Goal: Navigation & Orientation: Find specific page/section

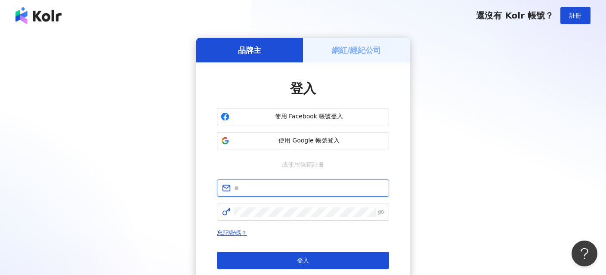
type input "**********"
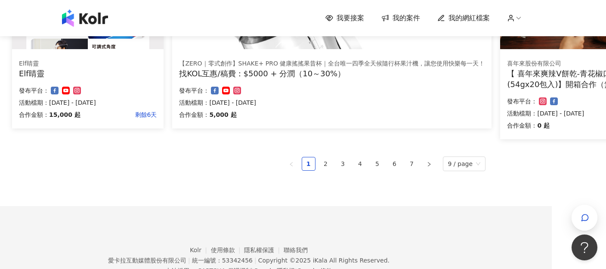
scroll to position [651, 54]
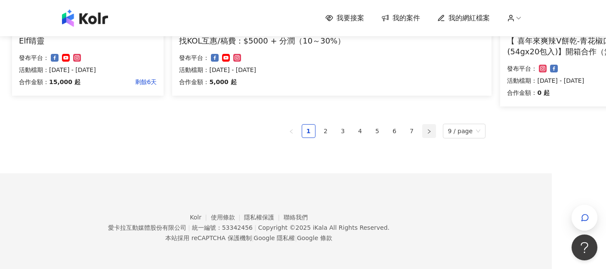
click at [432, 133] on icon "right" at bounding box center [429, 131] width 5 height 5
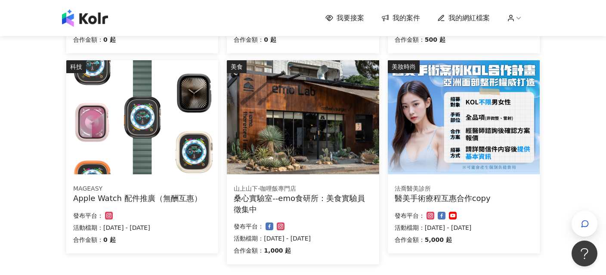
scroll to position [634, 0]
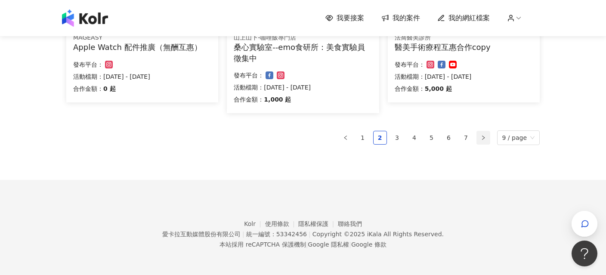
click at [486, 140] on icon "right" at bounding box center [483, 137] width 5 height 5
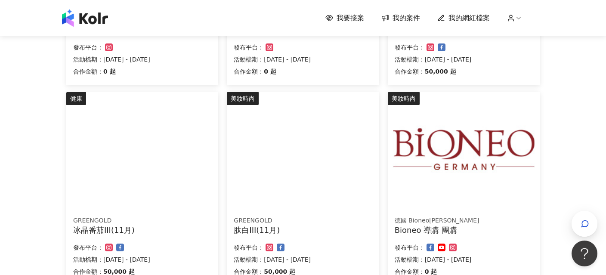
scroll to position [537, 0]
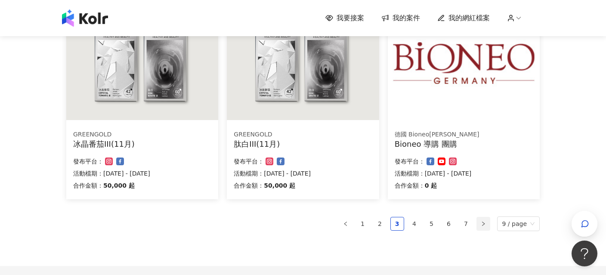
click at [486, 224] on icon "right" at bounding box center [483, 223] width 5 height 5
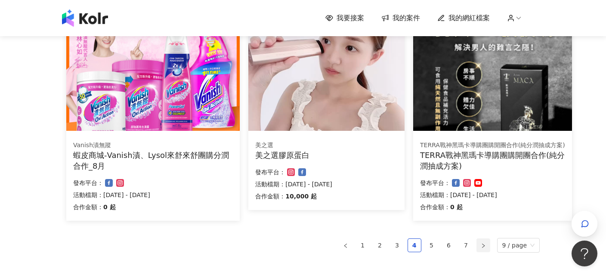
click at [485, 246] on icon "right" at bounding box center [483, 245] width 5 height 5
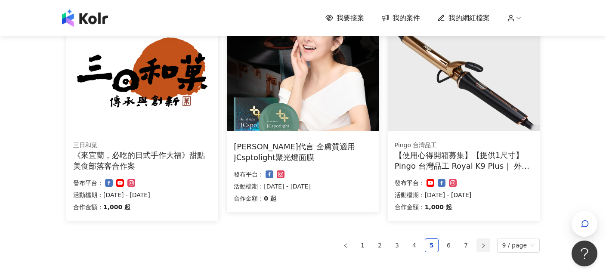
click at [491, 246] on button "button" at bounding box center [484, 246] width 14 height 14
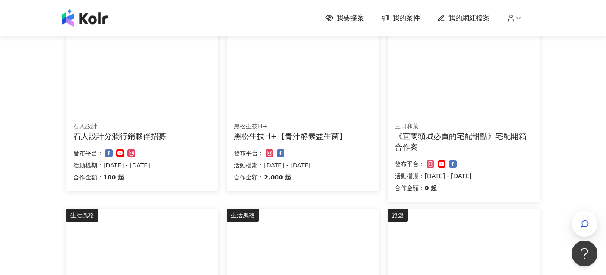
scroll to position [517, 0]
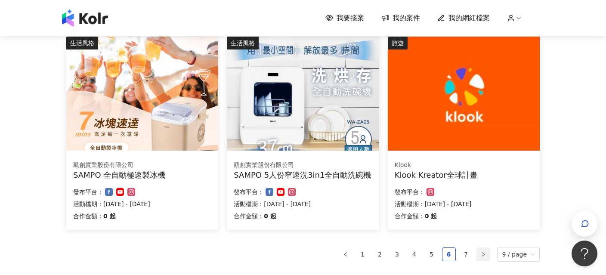
click at [486, 253] on icon "right" at bounding box center [483, 254] width 5 height 5
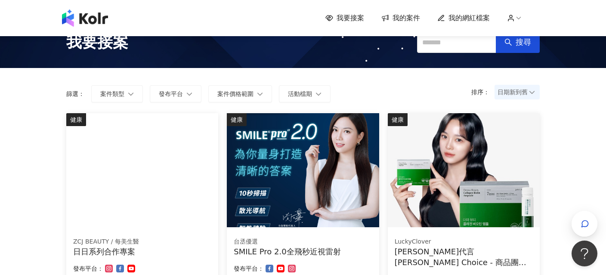
scroll to position [0, 0]
